Goal: Browse casually: Explore the website without a specific task or goal

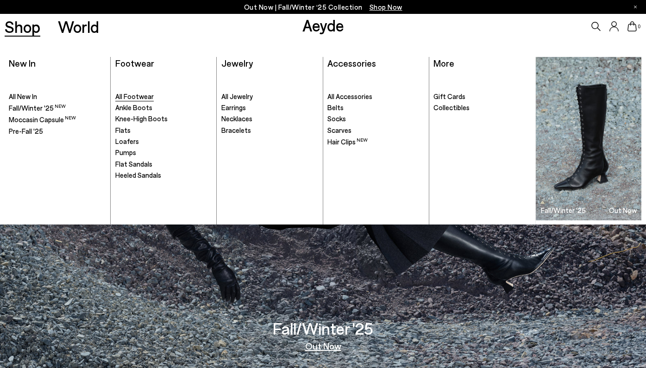
click at [137, 93] on span "All Footwear" at bounding box center [134, 96] width 38 height 8
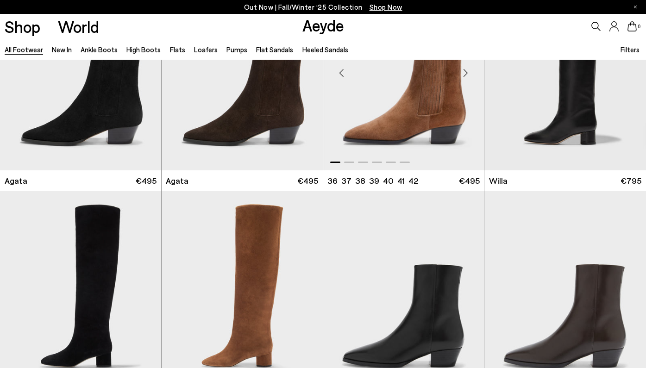
scroll to position [324, 0]
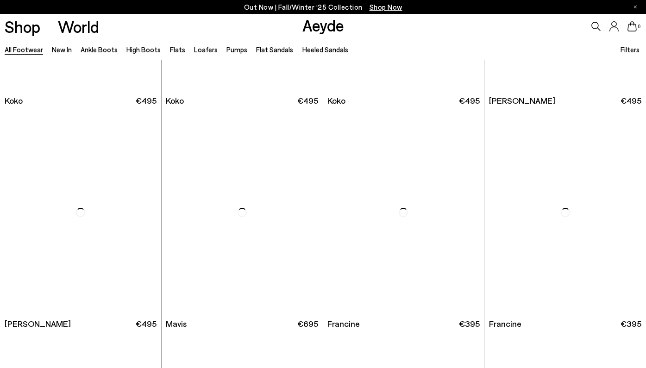
scroll to position [1288, 0]
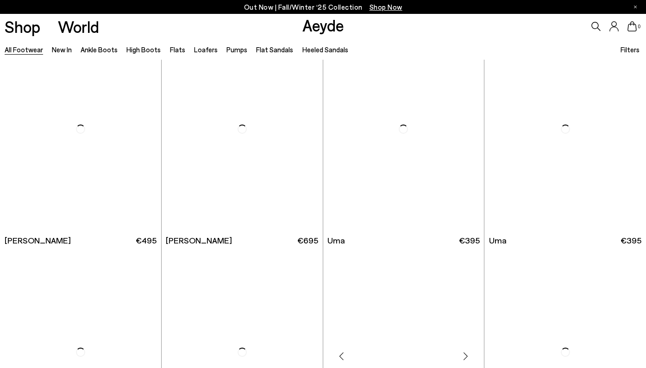
scroll to position [2309, 0]
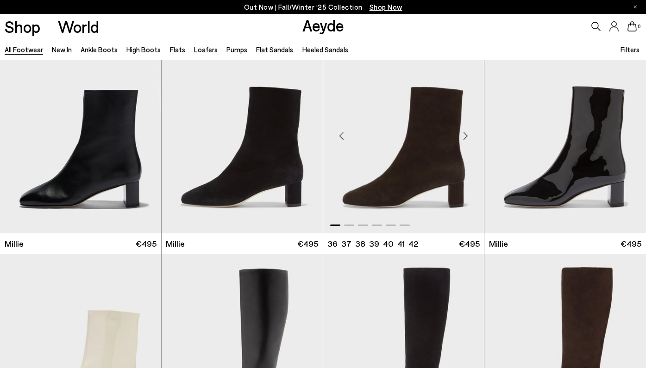
scroll to position [3825, 0]
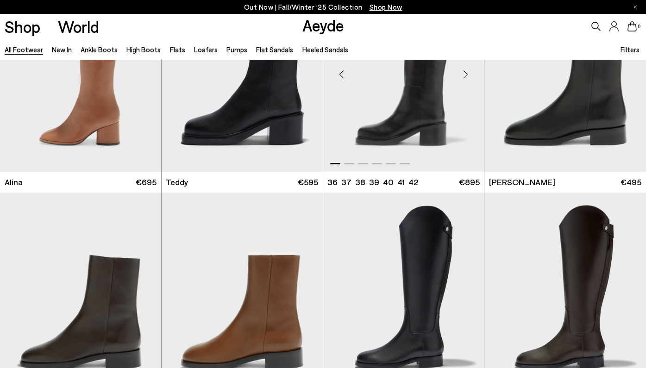
scroll to position [5074, 0]
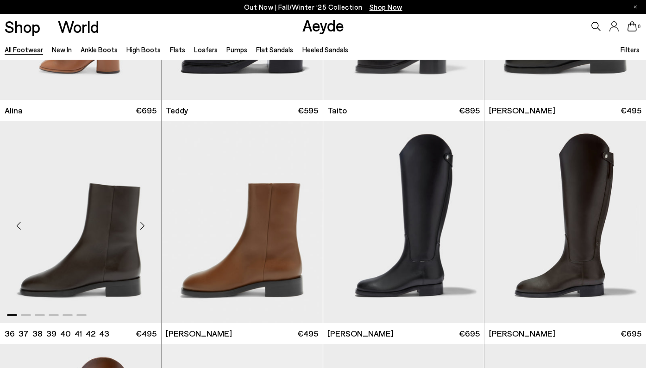
click at [142, 220] on div "Next slide" at bounding box center [143, 226] width 28 height 28
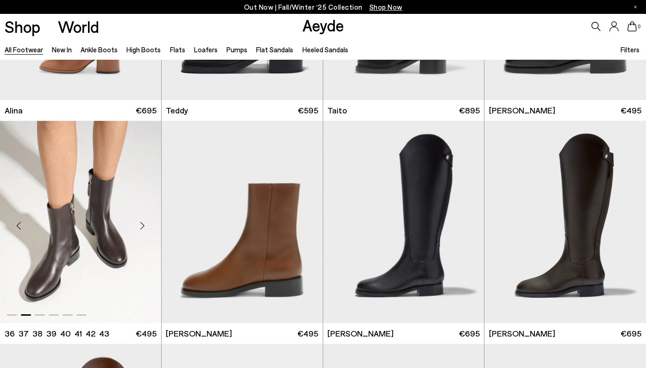
click at [142, 220] on div "Next slide" at bounding box center [143, 226] width 28 height 28
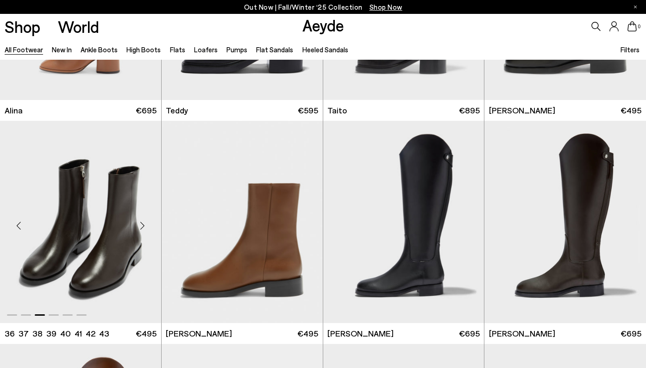
click at [142, 220] on div "Next slide" at bounding box center [143, 226] width 28 height 28
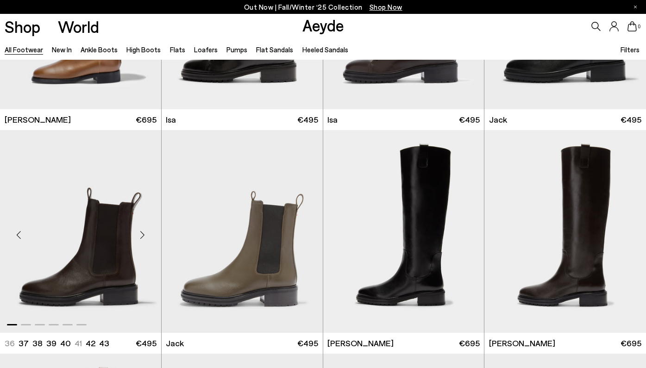
scroll to position [5512, 0]
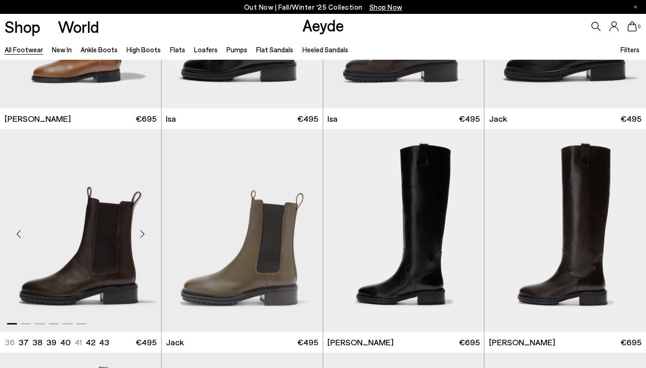
click at [140, 230] on div "Next slide" at bounding box center [143, 234] width 28 height 28
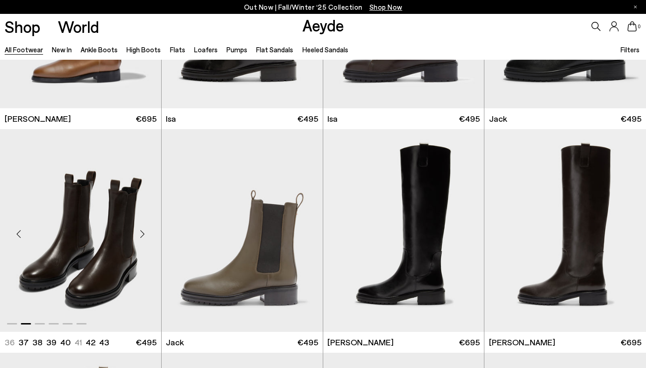
click at [140, 230] on div "Next slide" at bounding box center [143, 234] width 28 height 28
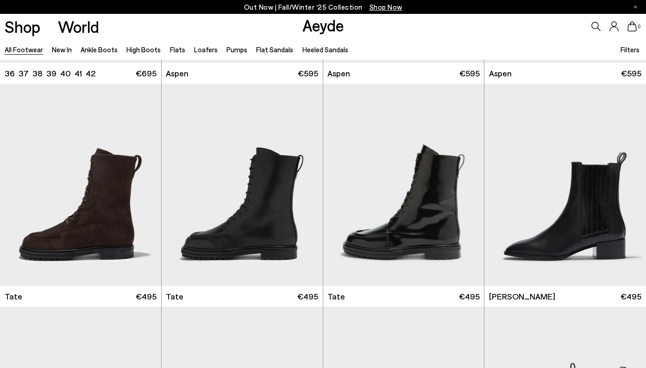
scroll to position [6244, 0]
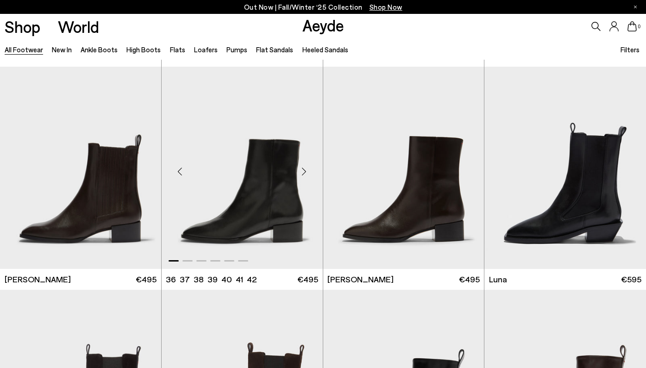
click at [303, 168] on div "Next slide" at bounding box center [304, 172] width 28 height 28
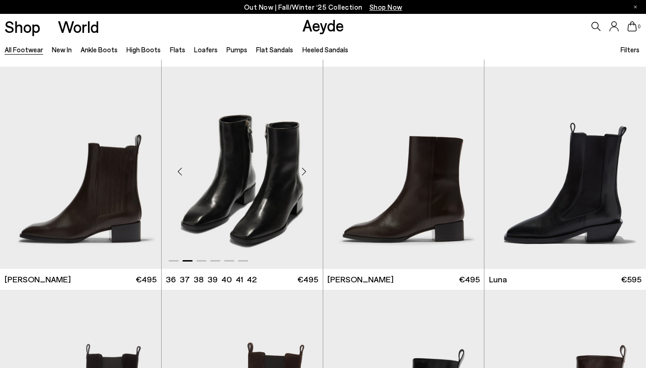
click at [303, 168] on div "Next slide" at bounding box center [304, 172] width 28 height 28
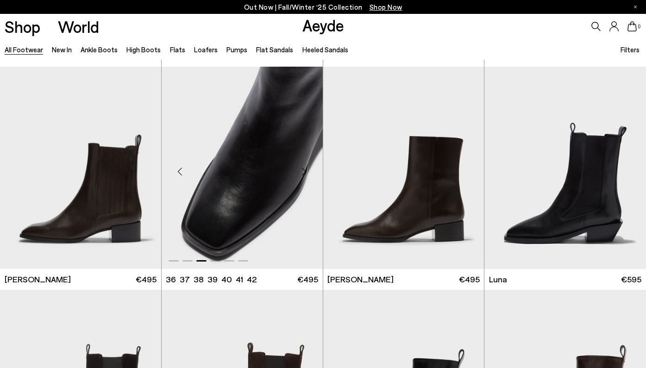
click at [303, 168] on div "Next slide" at bounding box center [304, 172] width 28 height 28
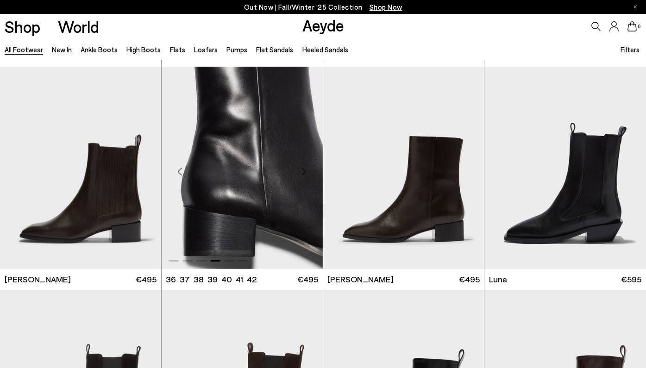
click at [303, 168] on div "Next slide" at bounding box center [304, 172] width 28 height 28
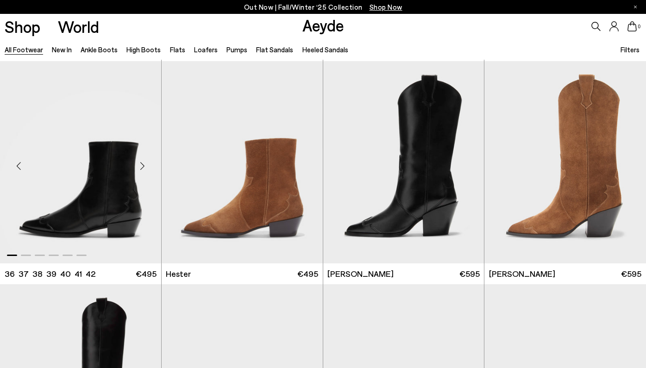
scroll to position [6698, 0]
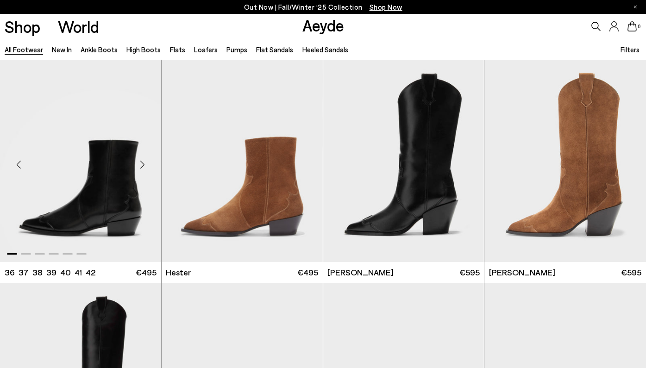
click at [144, 163] on div "Next slide" at bounding box center [143, 164] width 28 height 28
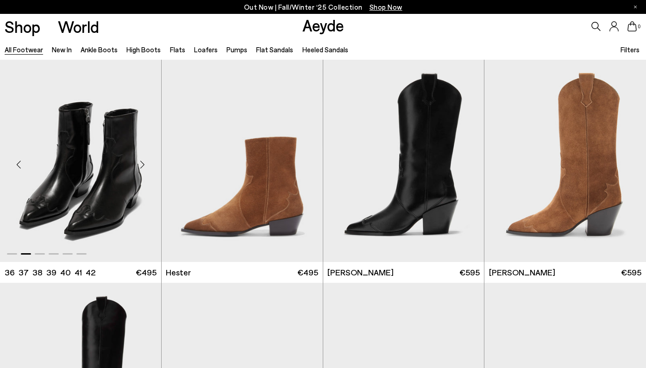
click at [144, 163] on div "Next slide" at bounding box center [143, 164] width 28 height 28
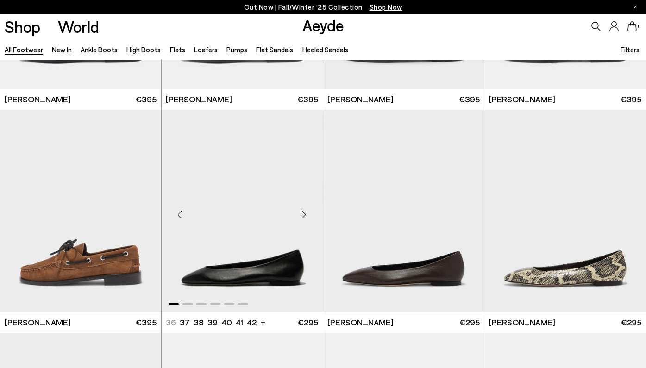
scroll to position [8221, 0]
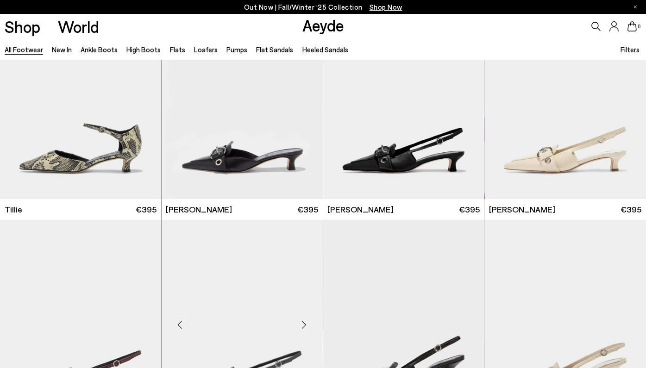
scroll to position [9664, 0]
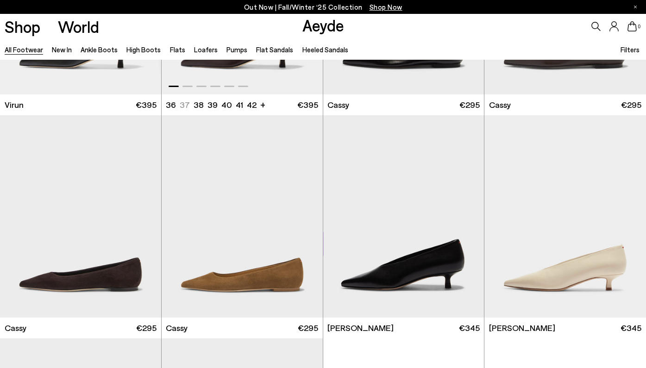
scroll to position [10688, 0]
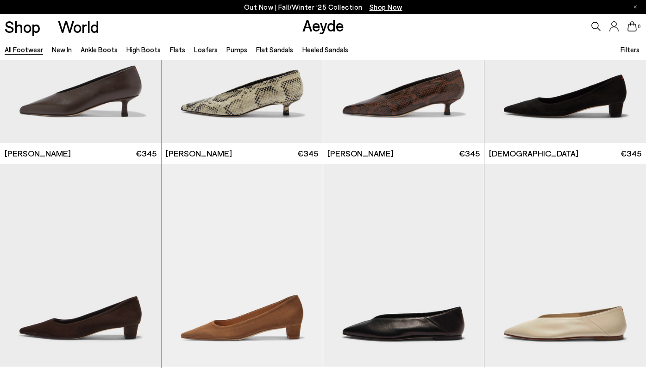
scroll to position [11300, 0]
